Goal: Find specific page/section: Find specific page/section

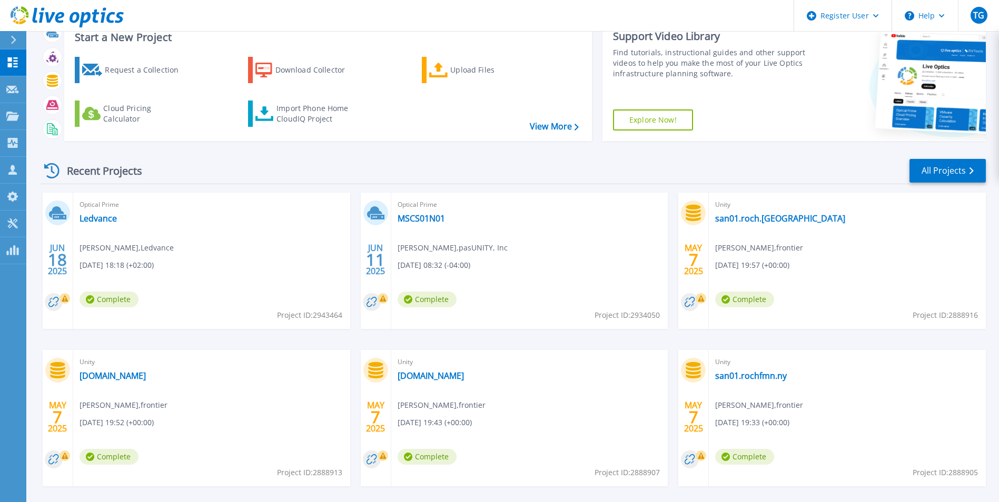
scroll to position [81, 0]
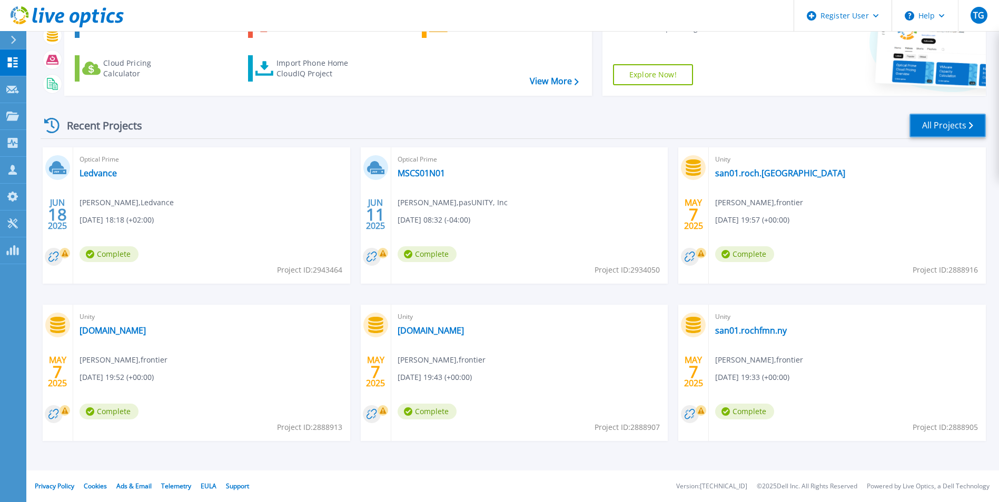
click at [922, 123] on link "All Projects" at bounding box center [947, 126] width 76 height 24
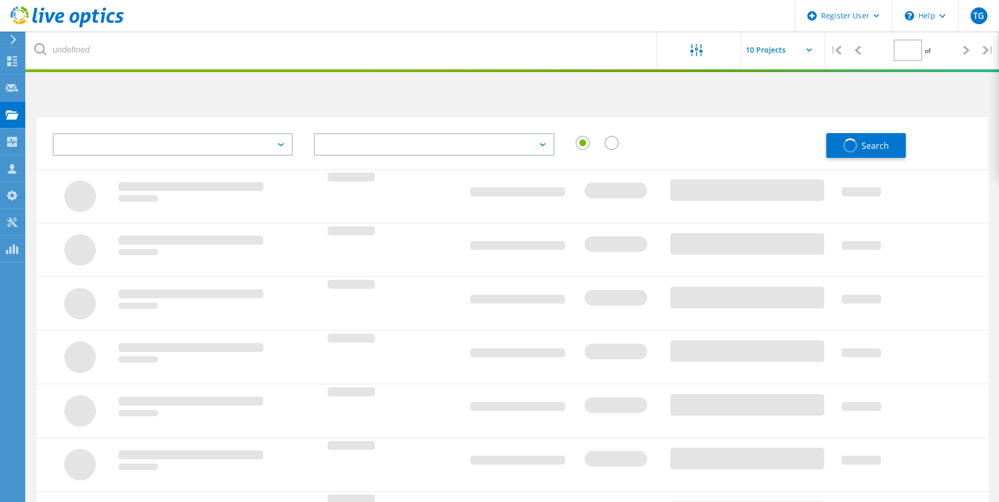
type input "1"
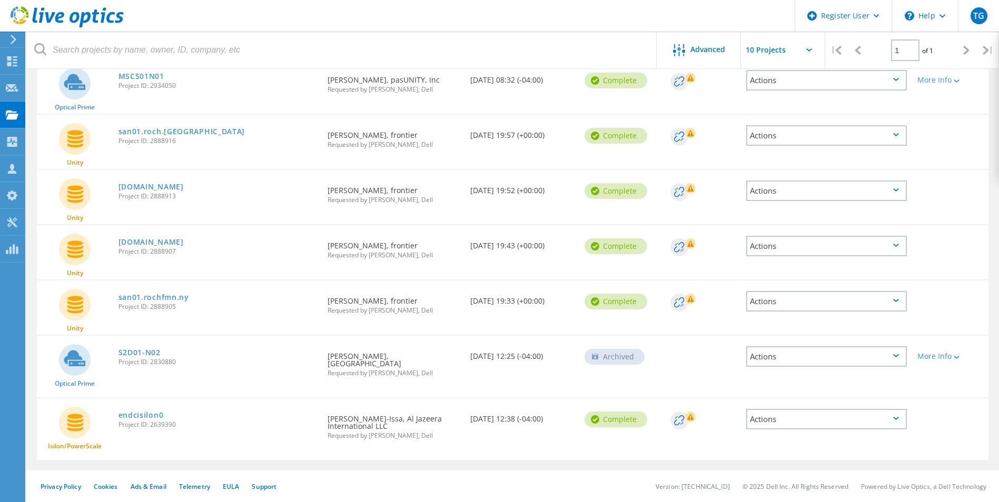
scroll to position [32, 0]
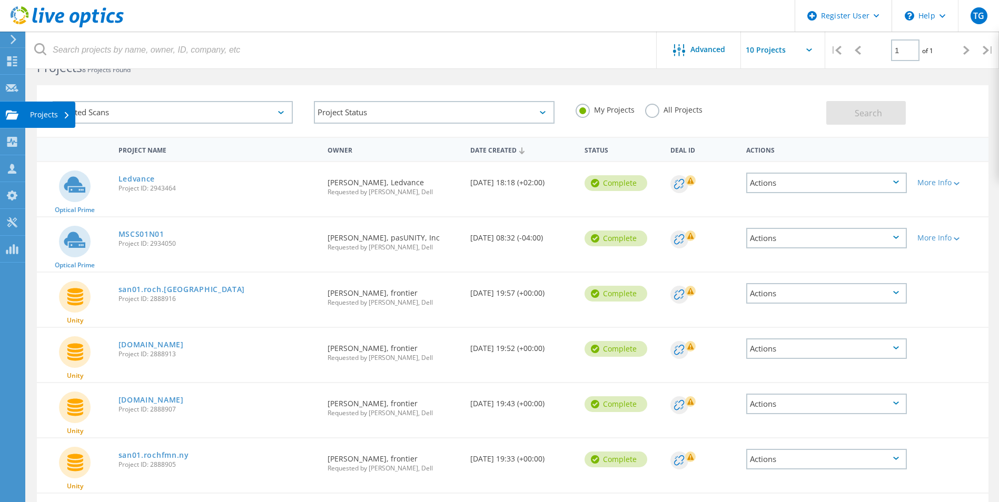
click at [14, 118] on use at bounding box center [12, 114] width 13 height 9
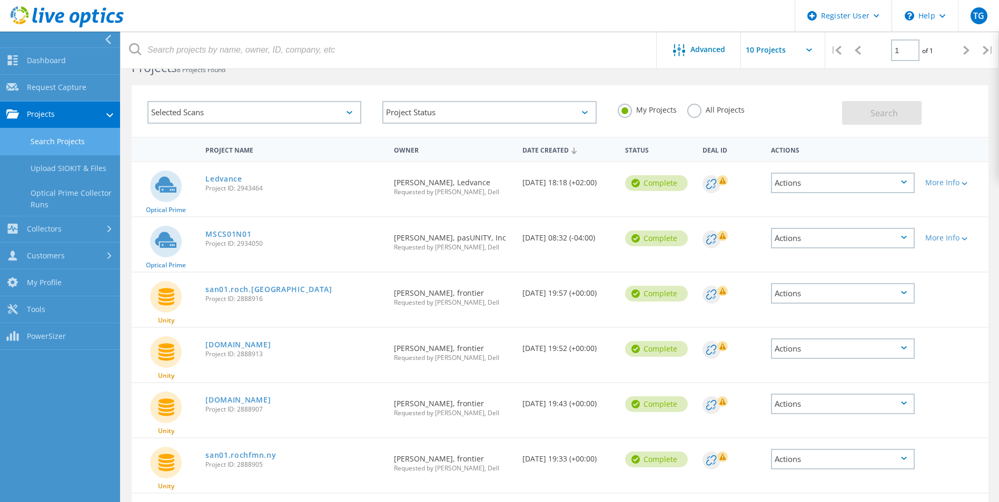
click at [54, 117] on link "Projects" at bounding box center [60, 115] width 120 height 27
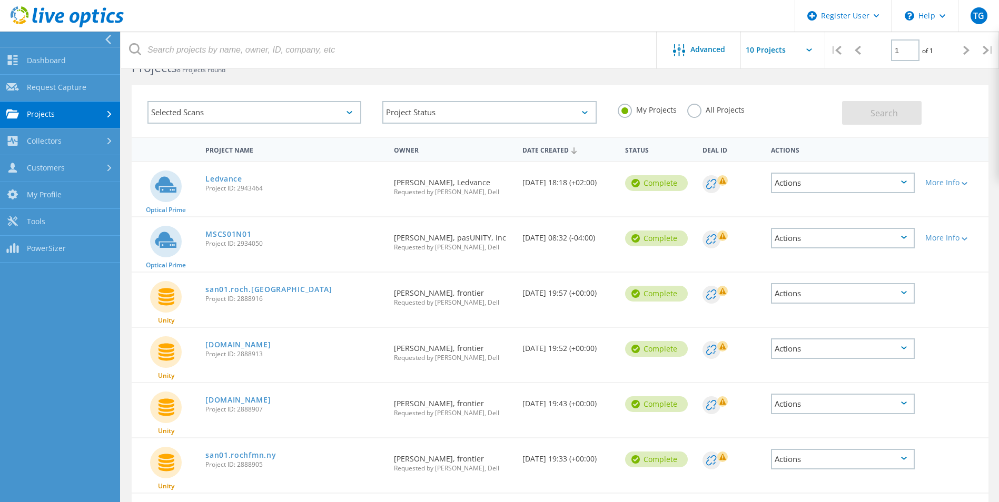
click at [54, 117] on link "Projects" at bounding box center [60, 115] width 120 height 27
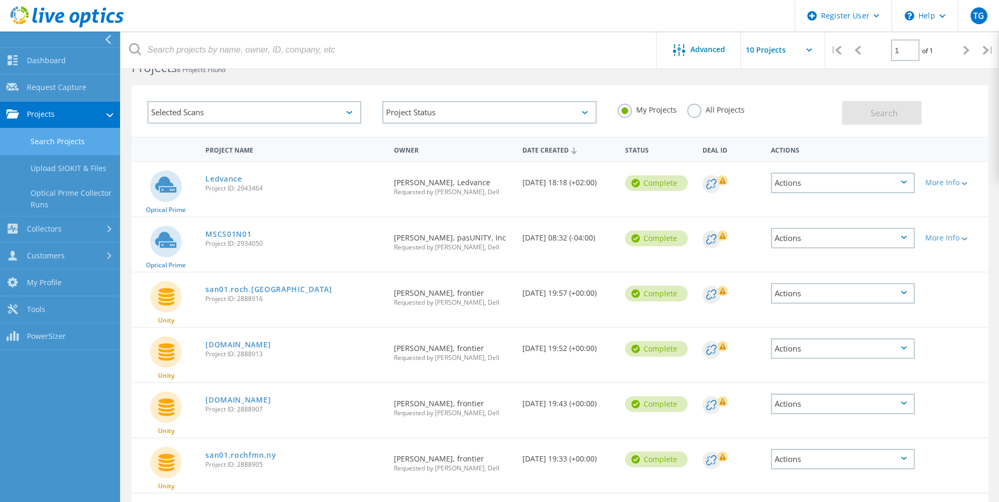
click at [88, 140] on link "Search Projects" at bounding box center [60, 141] width 120 height 27
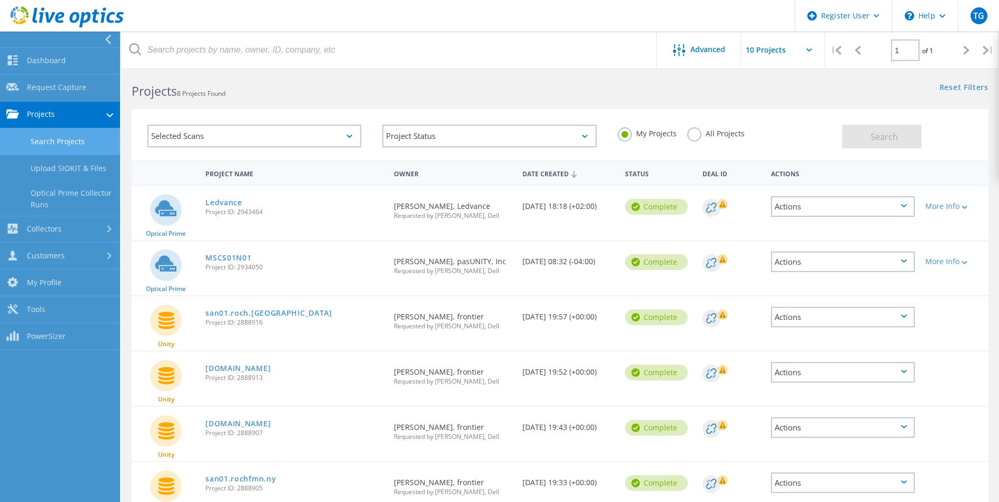
scroll to position [0, 0]
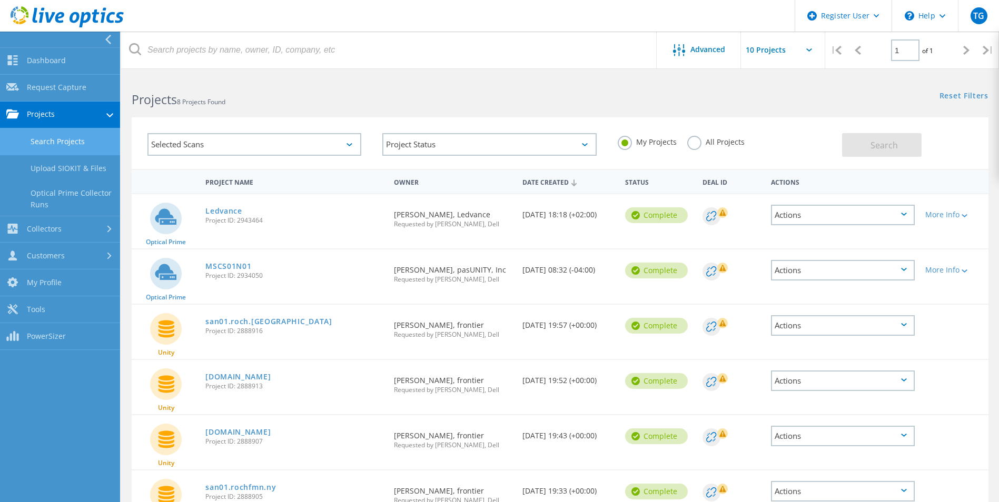
click at [689, 143] on label "All Projects" at bounding box center [715, 141] width 57 height 10
click at [0, 0] on input "All Projects" at bounding box center [0, 0] width 0 height 0
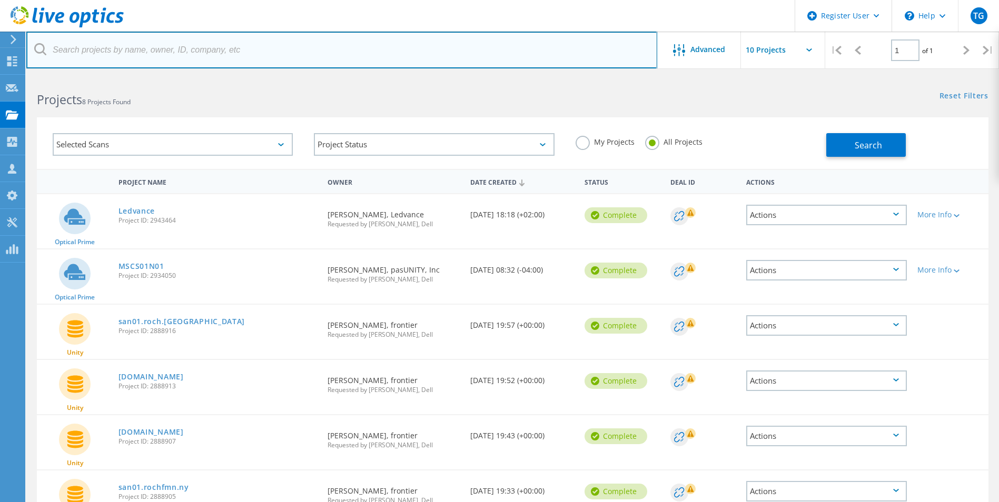
click at [235, 44] on input "text" at bounding box center [341, 50] width 631 height 37
paste input "[EMAIL_ADDRESS][DOMAIN_NAME]"
type input "[EMAIL_ADDRESS][DOMAIN_NAME]"
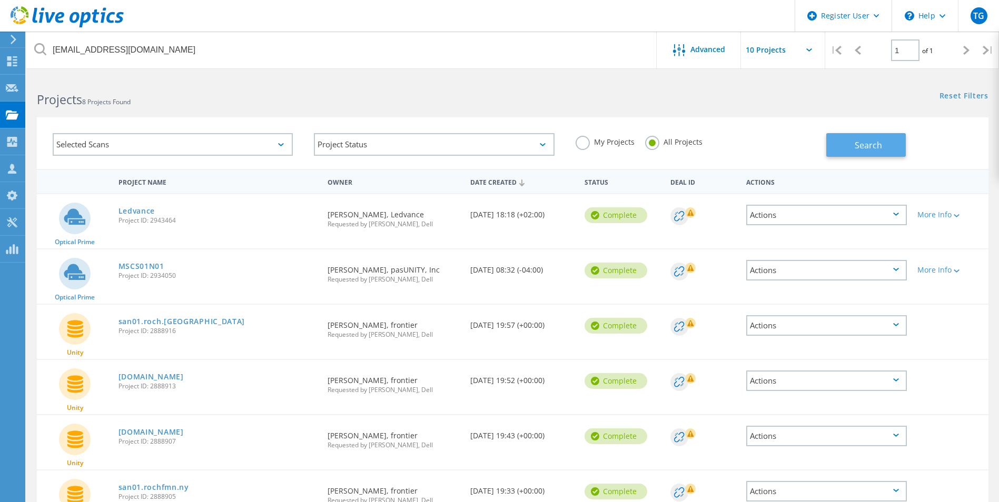
click at [840, 143] on button "Search" at bounding box center [866, 145] width 80 height 24
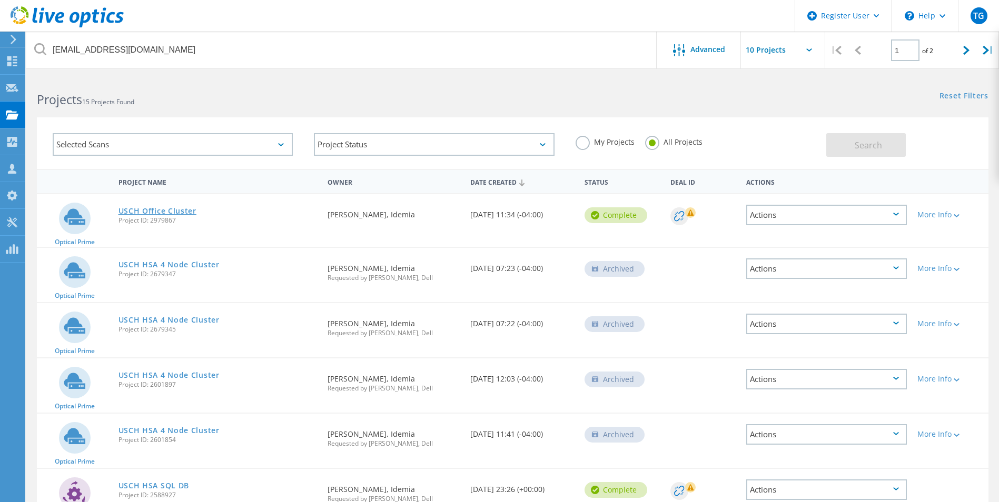
click at [170, 211] on link "USCH Office Cluster" at bounding box center [157, 210] width 78 height 7
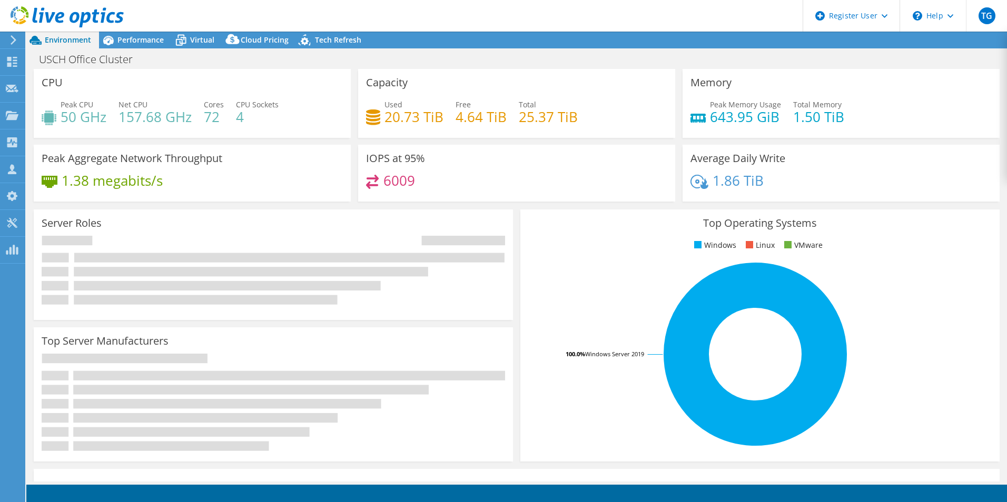
select select "USD"
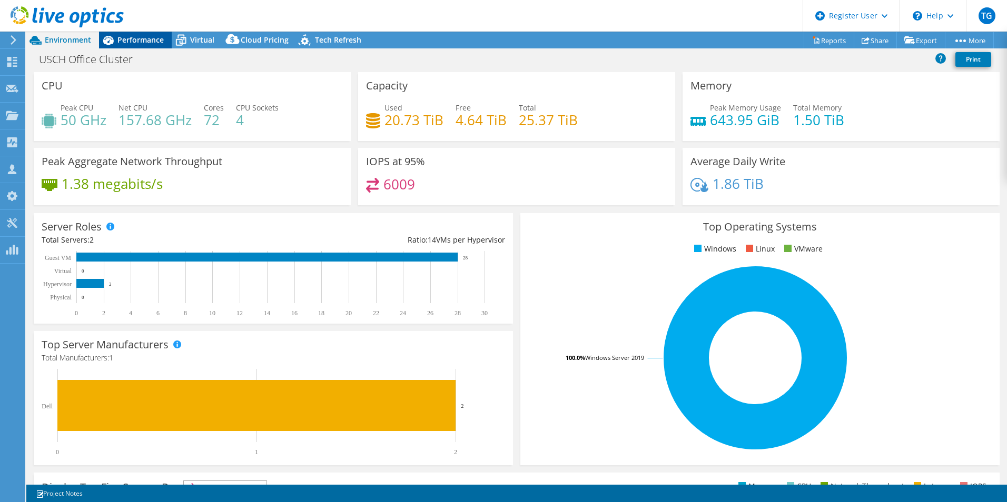
click at [158, 39] on span "Performance" at bounding box center [140, 40] width 46 height 10
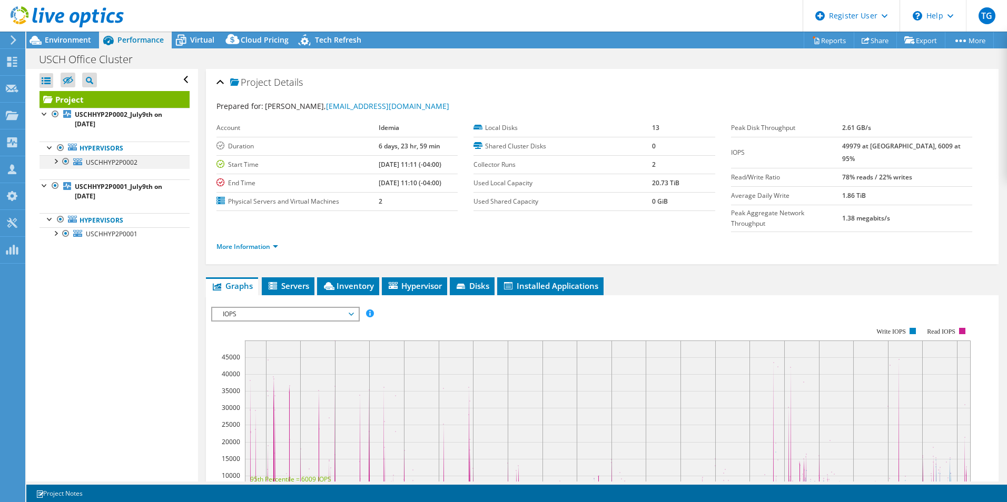
click at [53, 162] on div at bounding box center [55, 160] width 11 height 11
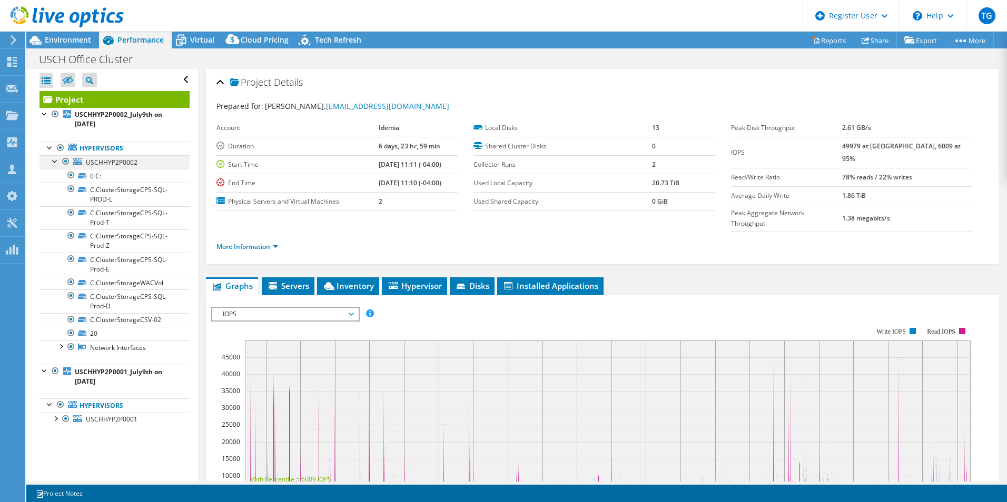
click at [53, 162] on div at bounding box center [55, 160] width 11 height 11
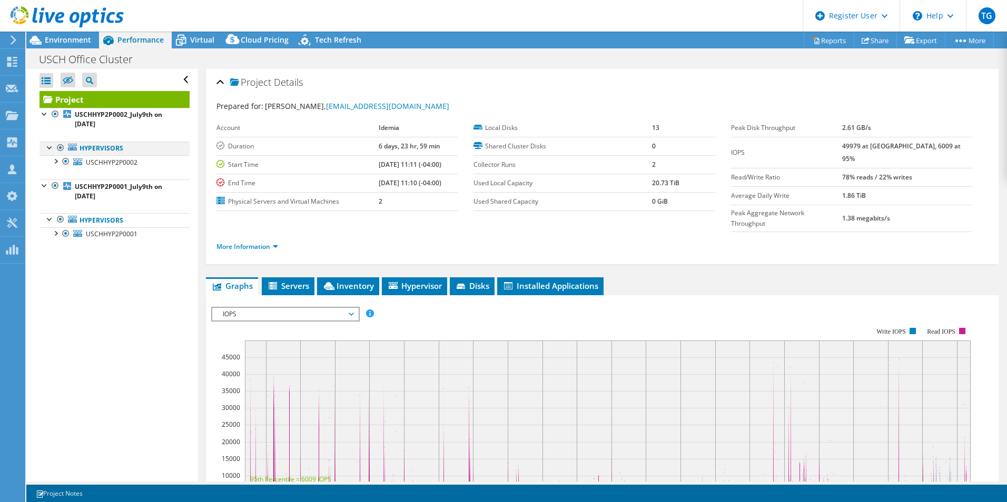
click at [48, 151] on div at bounding box center [50, 147] width 11 height 11
click at [46, 185] on div at bounding box center [44, 185] width 11 height 11
